Goal: Information Seeking & Learning: Learn about a topic

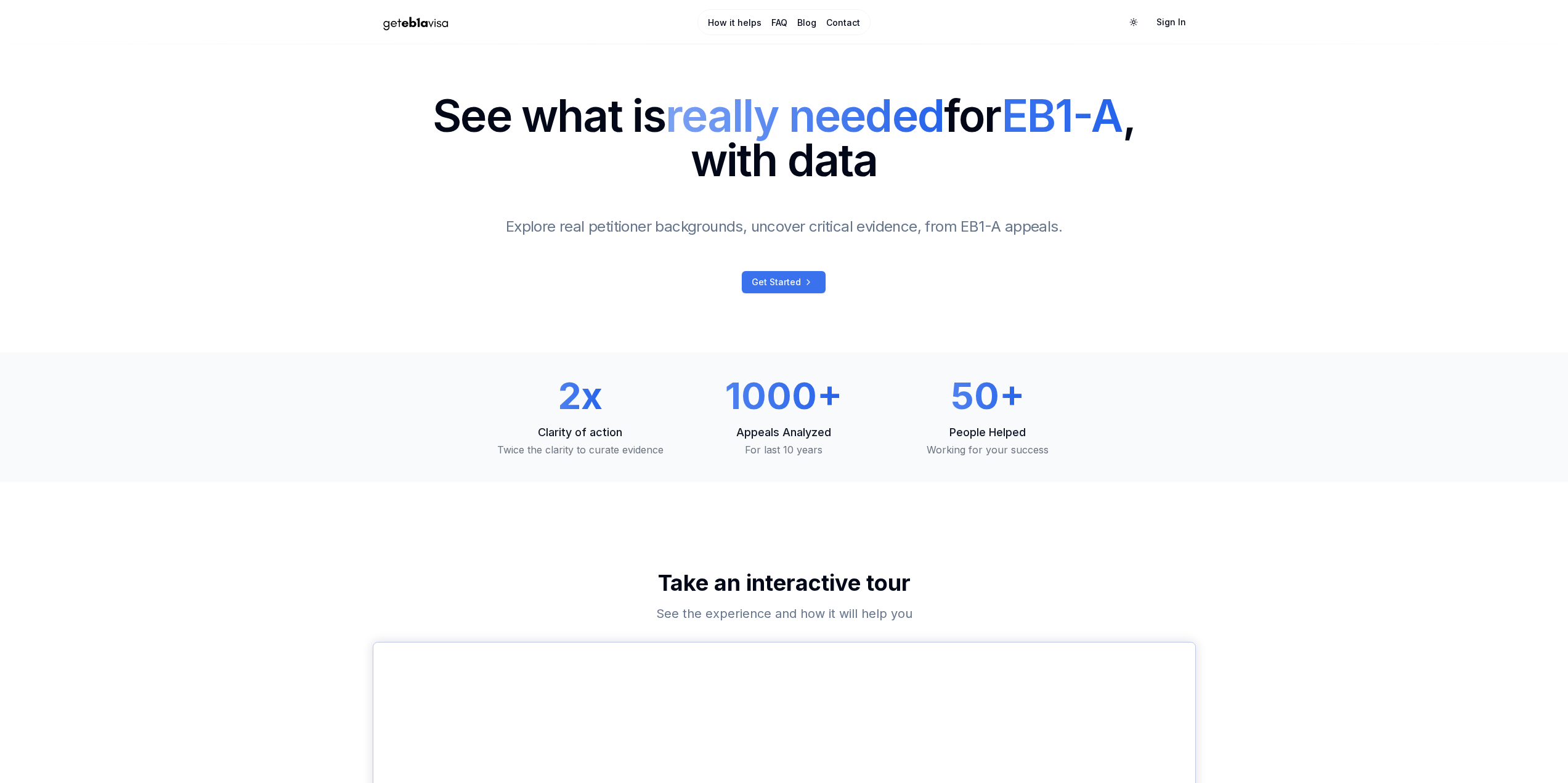
click at [792, 281] on span "Get Started" at bounding box center [775, 282] width 49 height 12
click at [784, 23] on link "FAQ" at bounding box center [779, 22] width 16 height 12
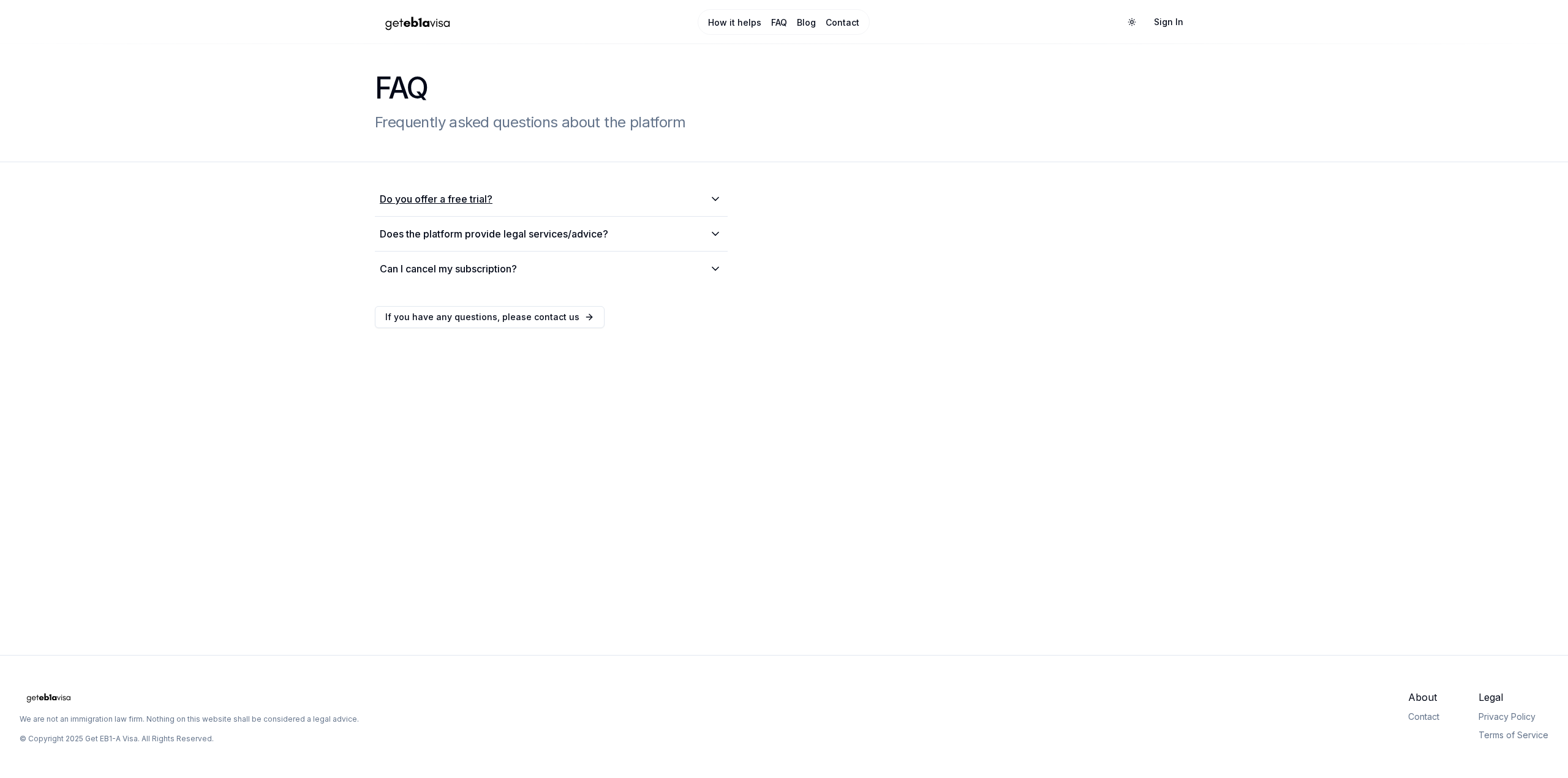
click at [517, 193] on summary "Do you offer a free trial?" at bounding box center [551, 199] width 343 height 15
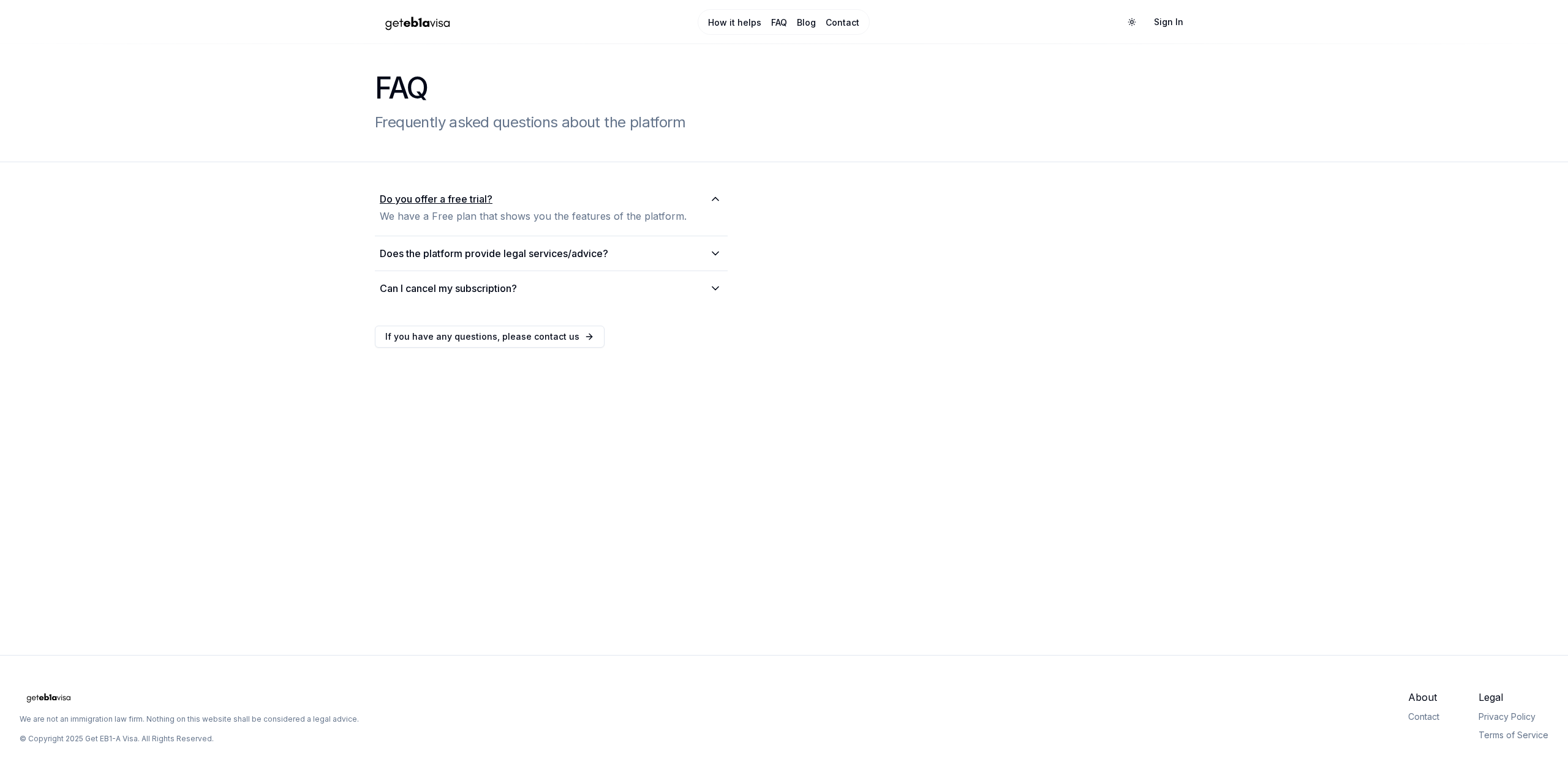
click at [517, 193] on summary "Do you offer a free trial?" at bounding box center [551, 199] width 343 height 15
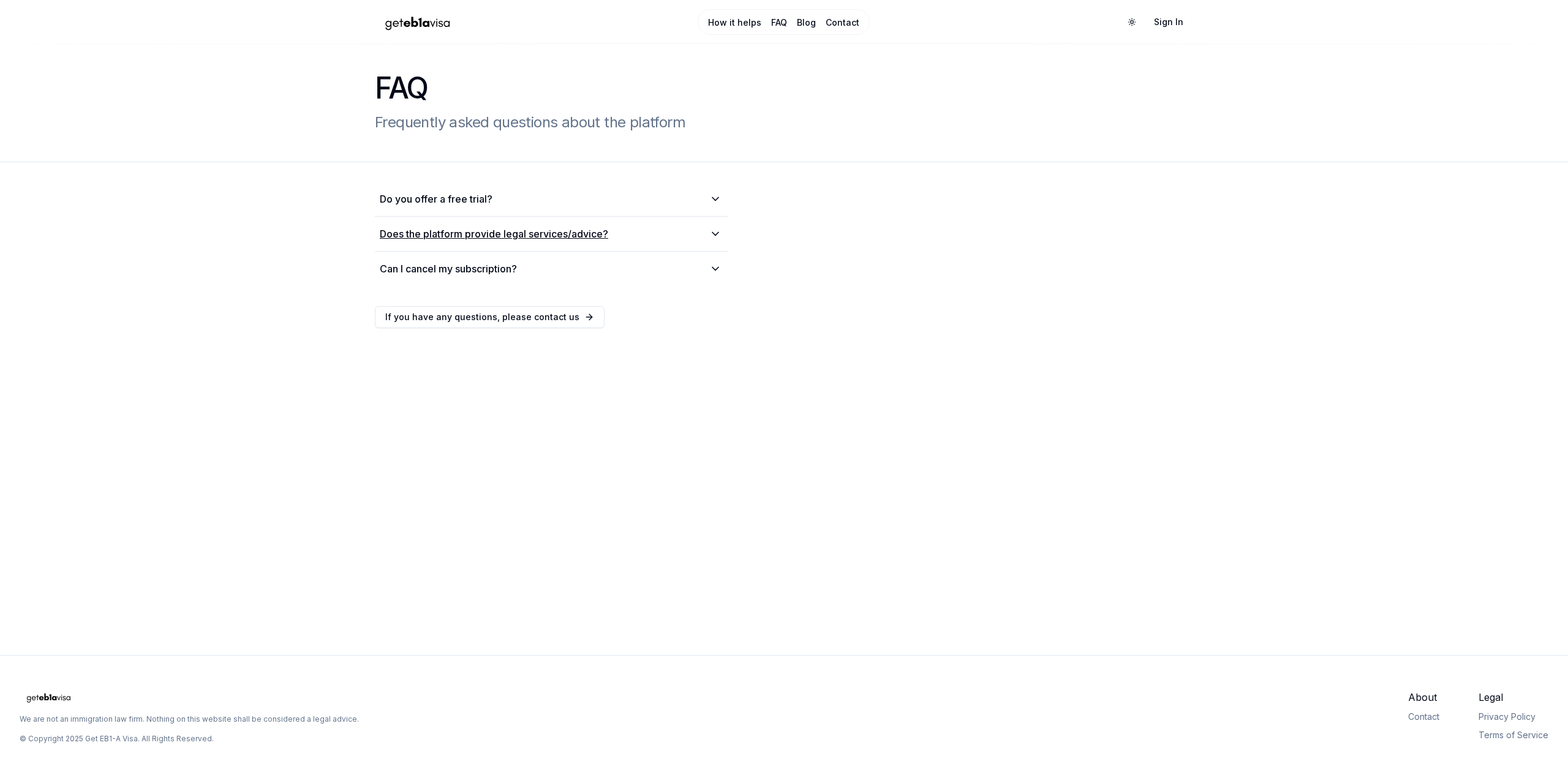
click at [530, 228] on h2 "Does the platform provide legal services/advice?" at bounding box center [494, 234] width 228 height 15
click at [532, 236] on h2 "Does the platform provide legal services/advice?" at bounding box center [494, 234] width 228 height 15
click at [528, 267] on summary "Can I cancel my subscription?" at bounding box center [551, 269] width 343 height 15
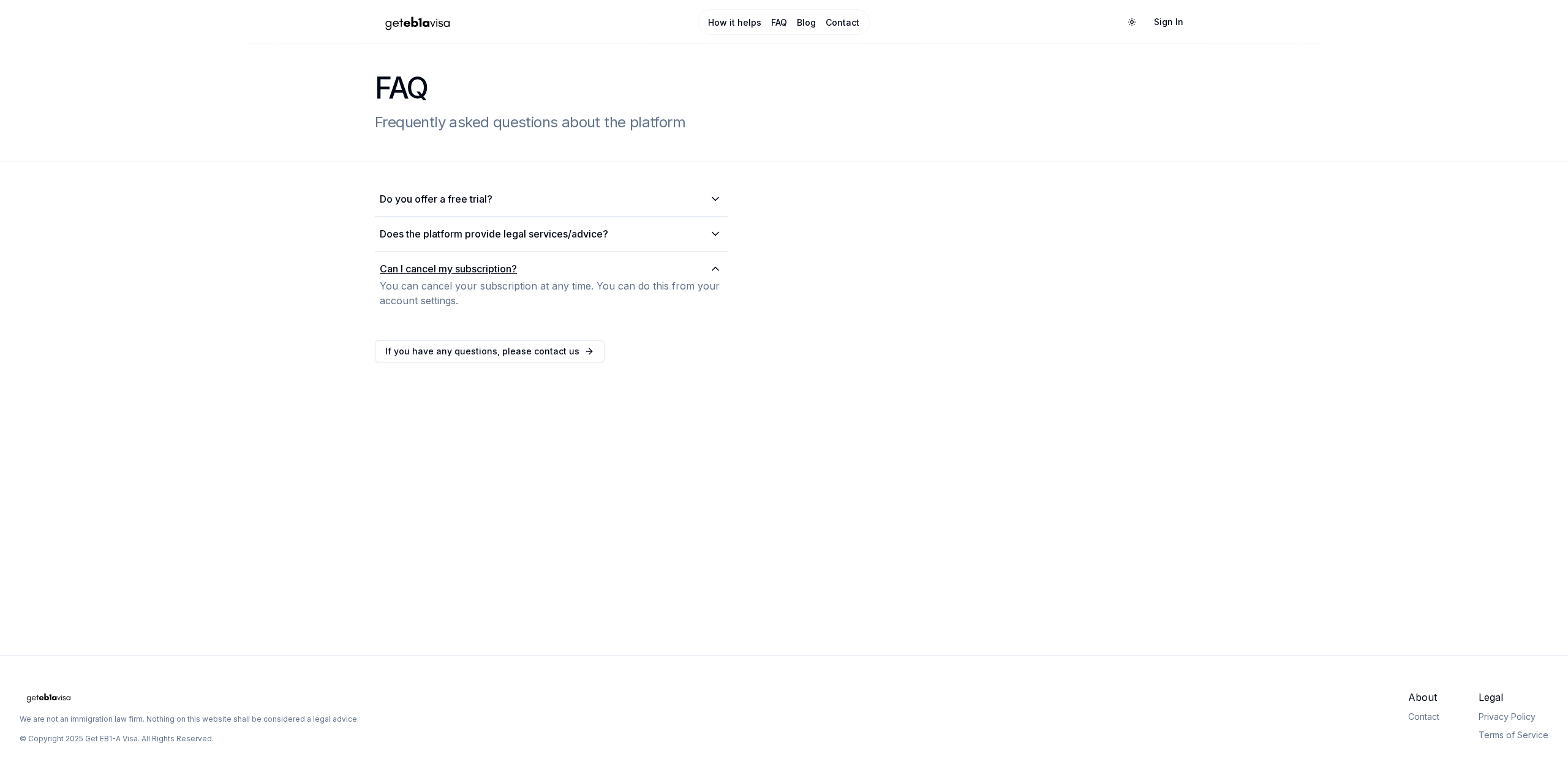
click at [528, 267] on summary "Can I cancel my subscription?" at bounding box center [551, 269] width 343 height 15
click at [727, 28] on link "How it helps" at bounding box center [735, 22] width 53 height 12
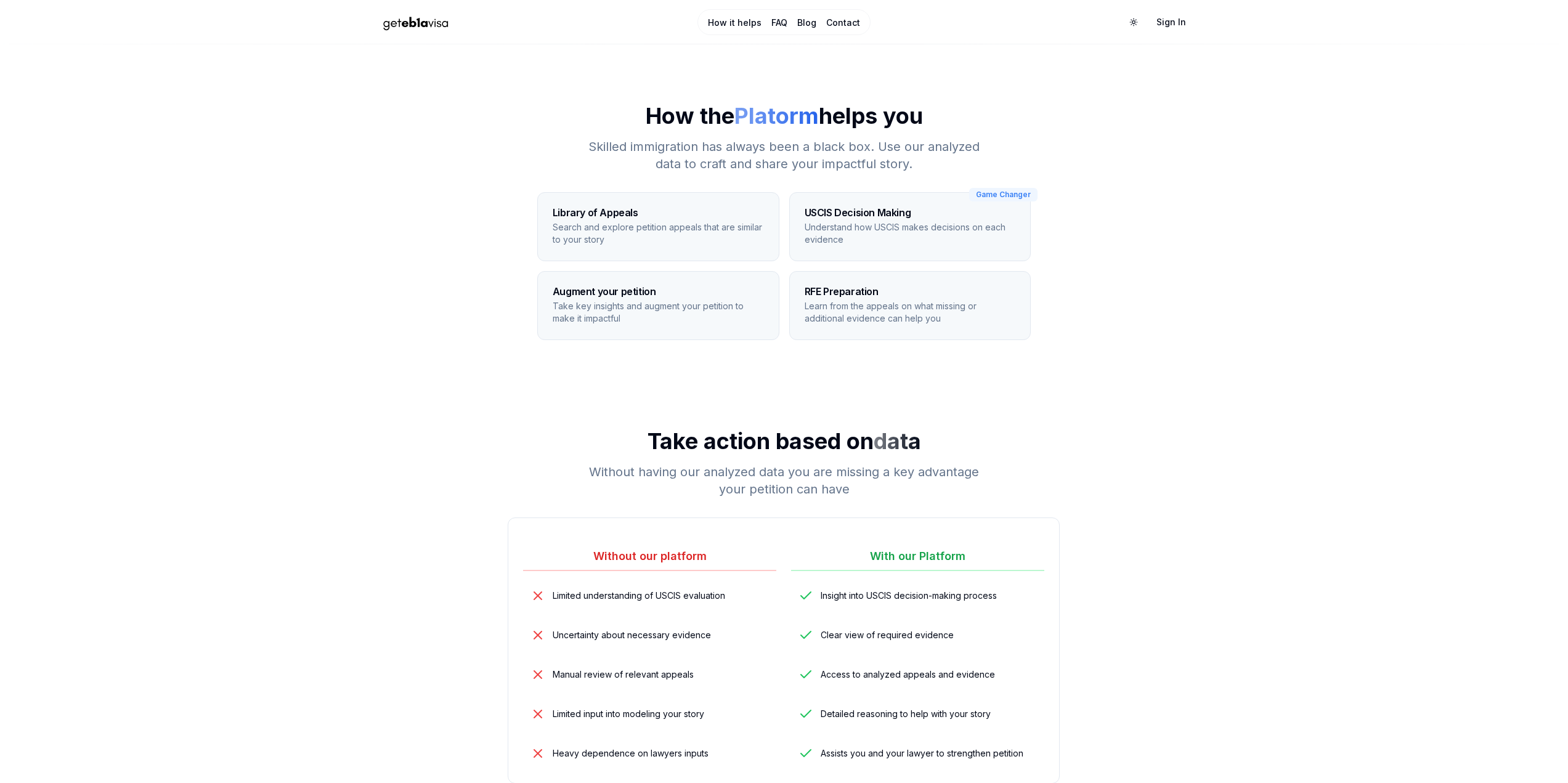
click at [807, 18] on link "Blog" at bounding box center [807, 22] width 19 height 12
